Goal: Navigation & Orientation: Go to known website

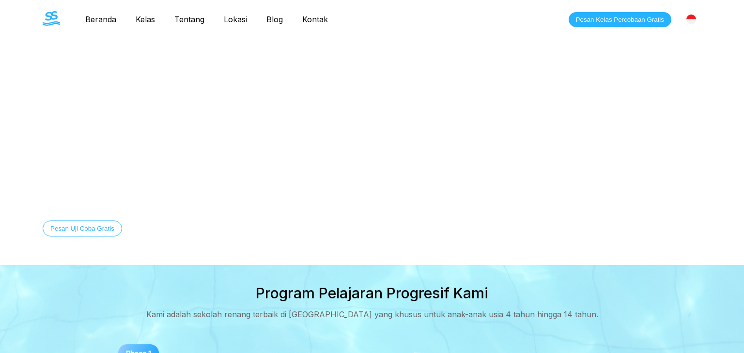
click at [694, 16] on img at bounding box center [691, 20] width 10 height 10
click at [668, 107] on video at bounding box center [372, 132] width 744 height 265
click at [695, 19] on img at bounding box center [691, 20] width 10 height 10
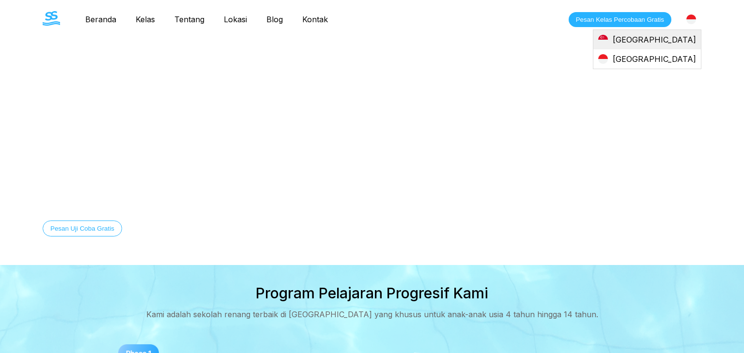
click at [672, 42] on div "[GEOGRAPHIC_DATA]" at bounding box center [646, 39] width 107 height 19
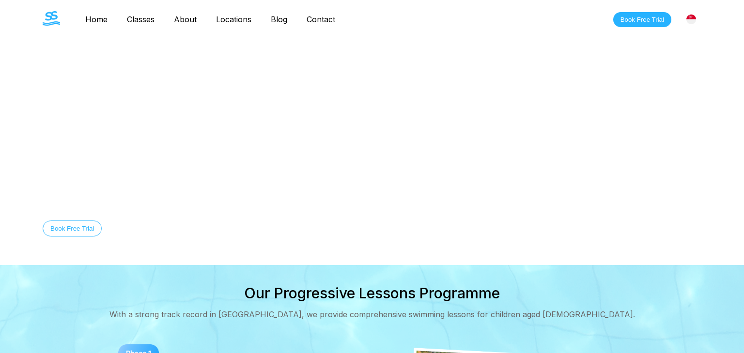
click at [689, 17] on img at bounding box center [691, 20] width 10 height 10
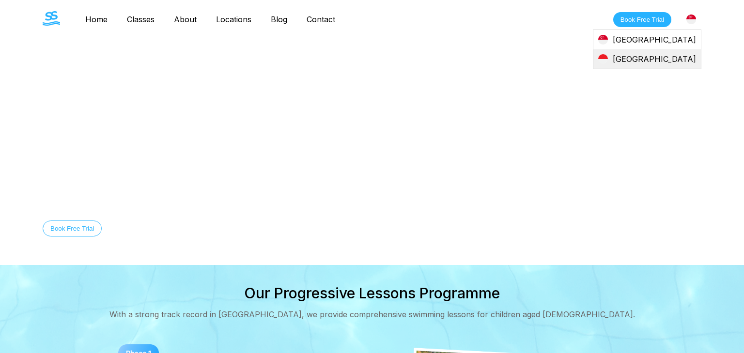
click at [672, 56] on div "[GEOGRAPHIC_DATA]" at bounding box center [646, 58] width 107 height 19
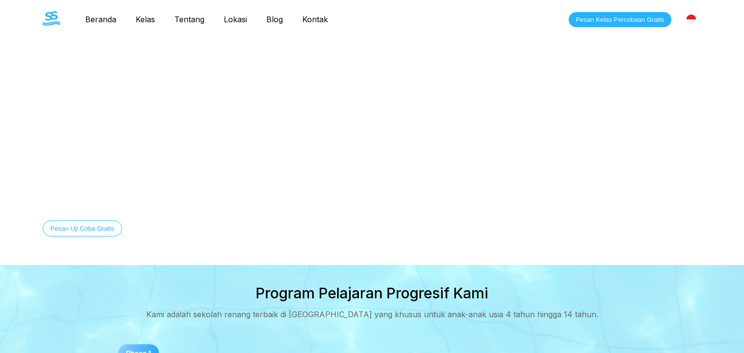
click at [689, 22] on img at bounding box center [691, 20] width 10 height 10
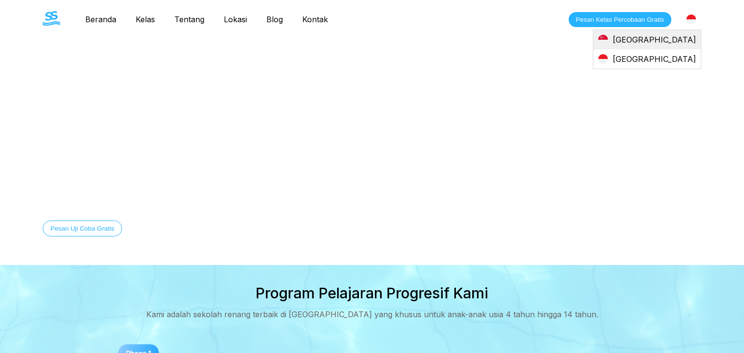
click at [668, 45] on div "[GEOGRAPHIC_DATA]" at bounding box center [646, 39] width 107 height 19
